Goal: Register for event/course

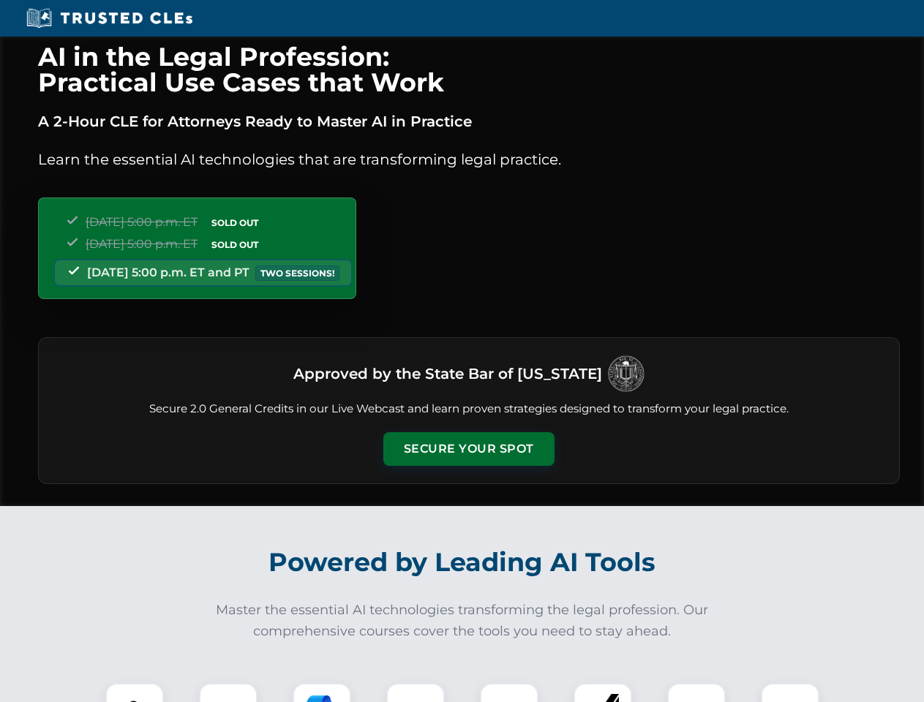
click at [468, 449] on button "Secure Your Spot" at bounding box center [468, 449] width 171 height 34
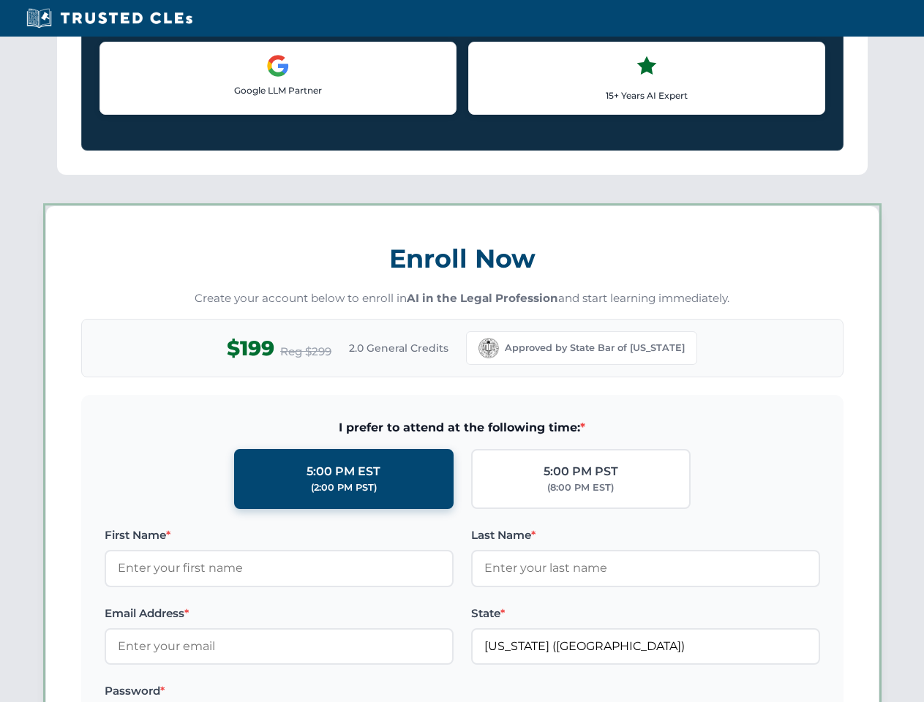
click at [322, 693] on label "Password *" at bounding box center [279, 692] width 349 height 18
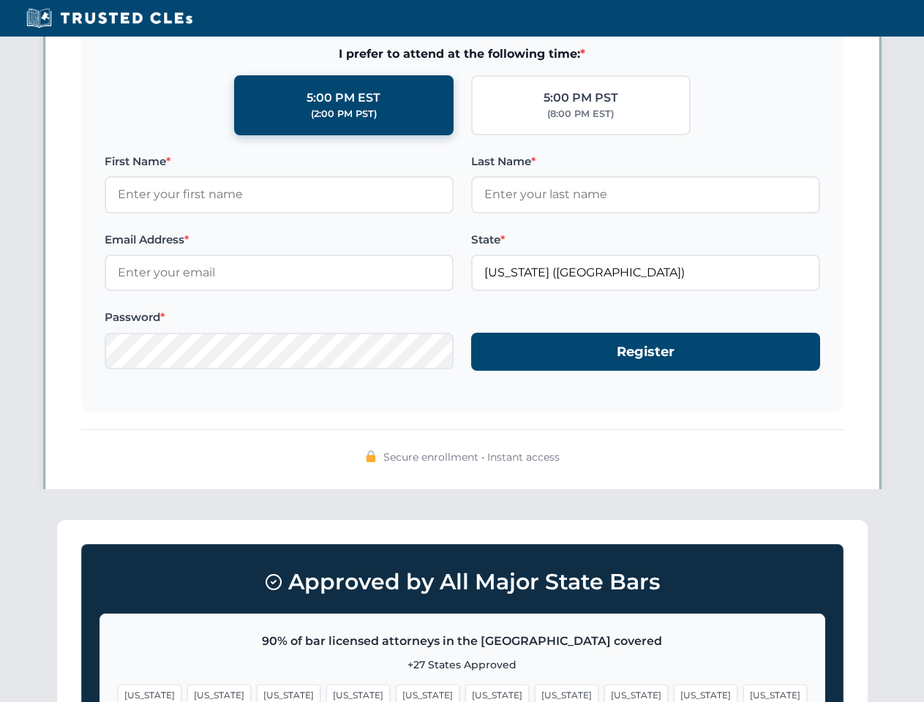
click at [674, 693] on span "[US_STATE]" at bounding box center [706, 695] width 64 height 21
